Goal: Navigation & Orientation: Find specific page/section

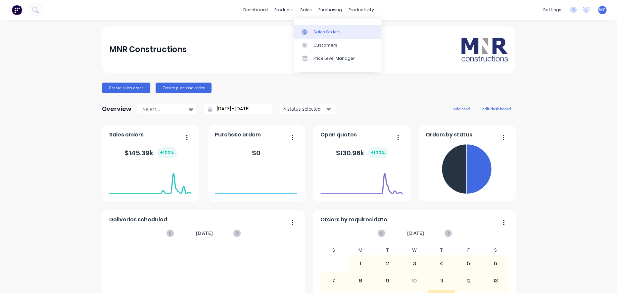
click at [315, 30] on div "Sales Orders" at bounding box center [326, 32] width 27 height 6
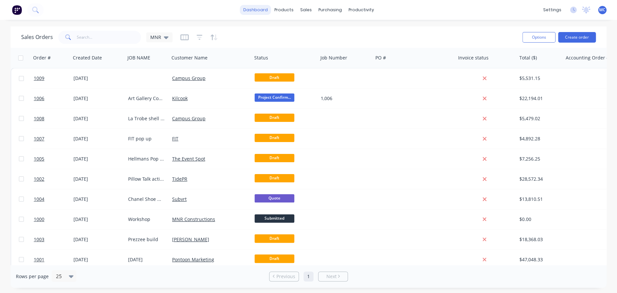
click at [258, 10] on link "dashboard" at bounding box center [255, 10] width 31 height 10
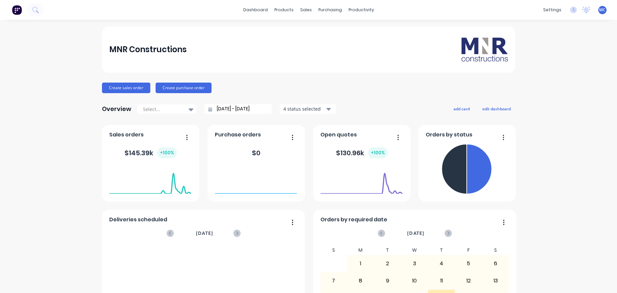
drag, startPoint x: 396, startPoint y: 2, endPoint x: 303, endPoint y: 25, distance: 95.7
click at [303, 25] on div "dashboard products sales purchasing productivity dashboard products Product Cat…" at bounding box center [308, 146] width 617 height 293
click at [371, 69] on link "Timesheets" at bounding box center [386, 71] width 88 height 13
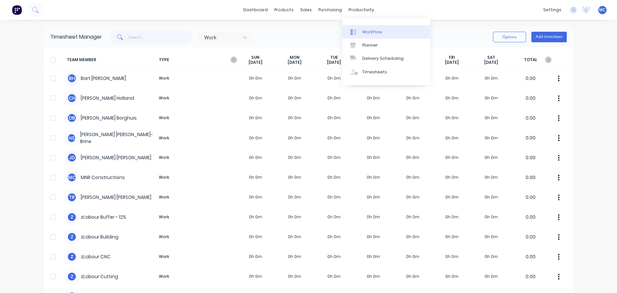
click at [362, 32] on link "Workflow" at bounding box center [386, 31] width 88 height 13
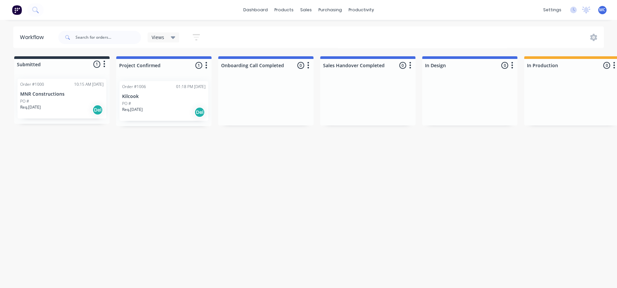
click at [183, 106] on div "PO #" at bounding box center [163, 104] width 83 height 6
